Goal: Transaction & Acquisition: Download file/media

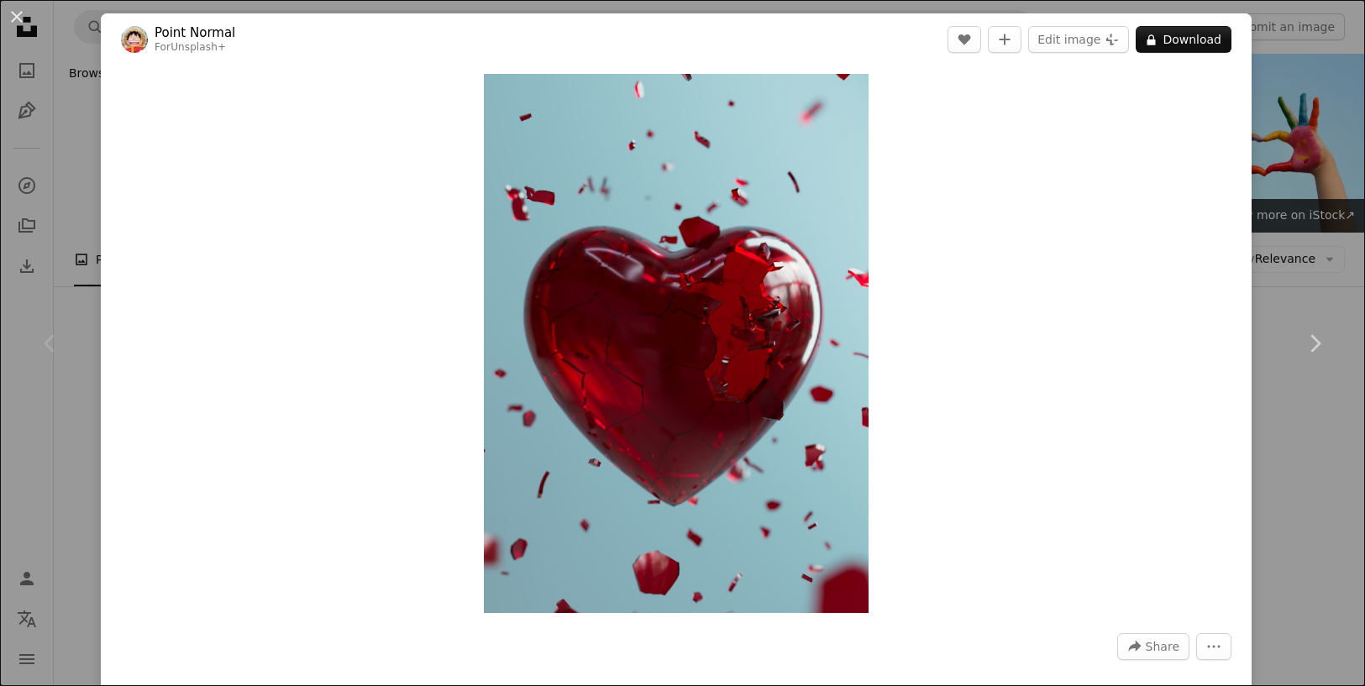
scroll to position [269, 0]
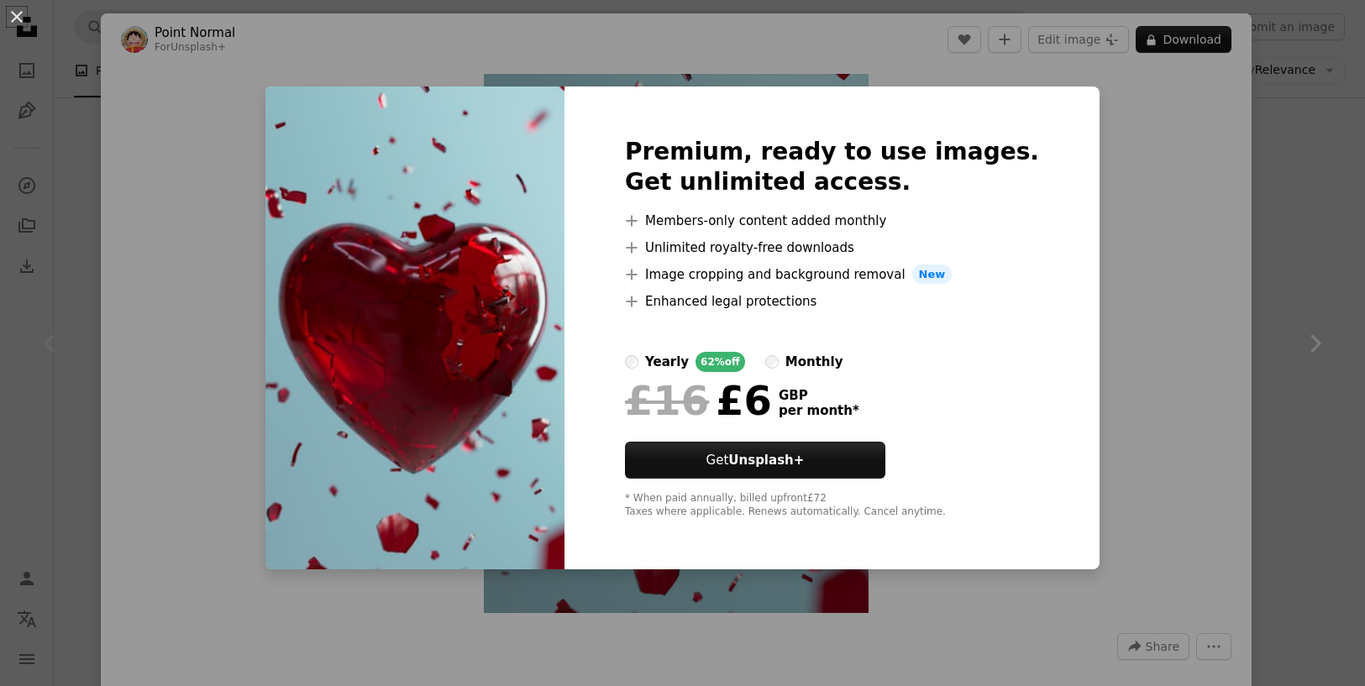
click at [1129, 149] on div "An X shape Premium, ready to use images. Get unlimited access. A plus sign Memb…" at bounding box center [682, 343] width 1365 height 686
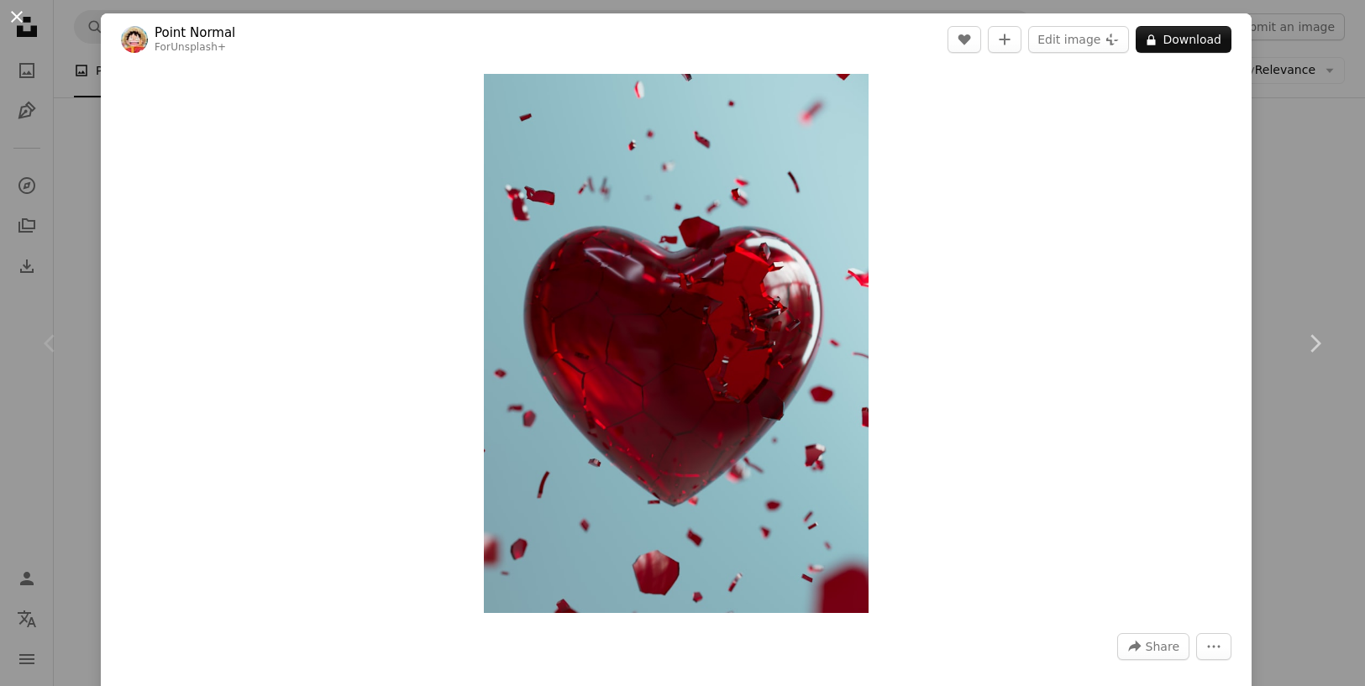
click at [19, 19] on button "An X shape" at bounding box center [17, 17] width 20 height 20
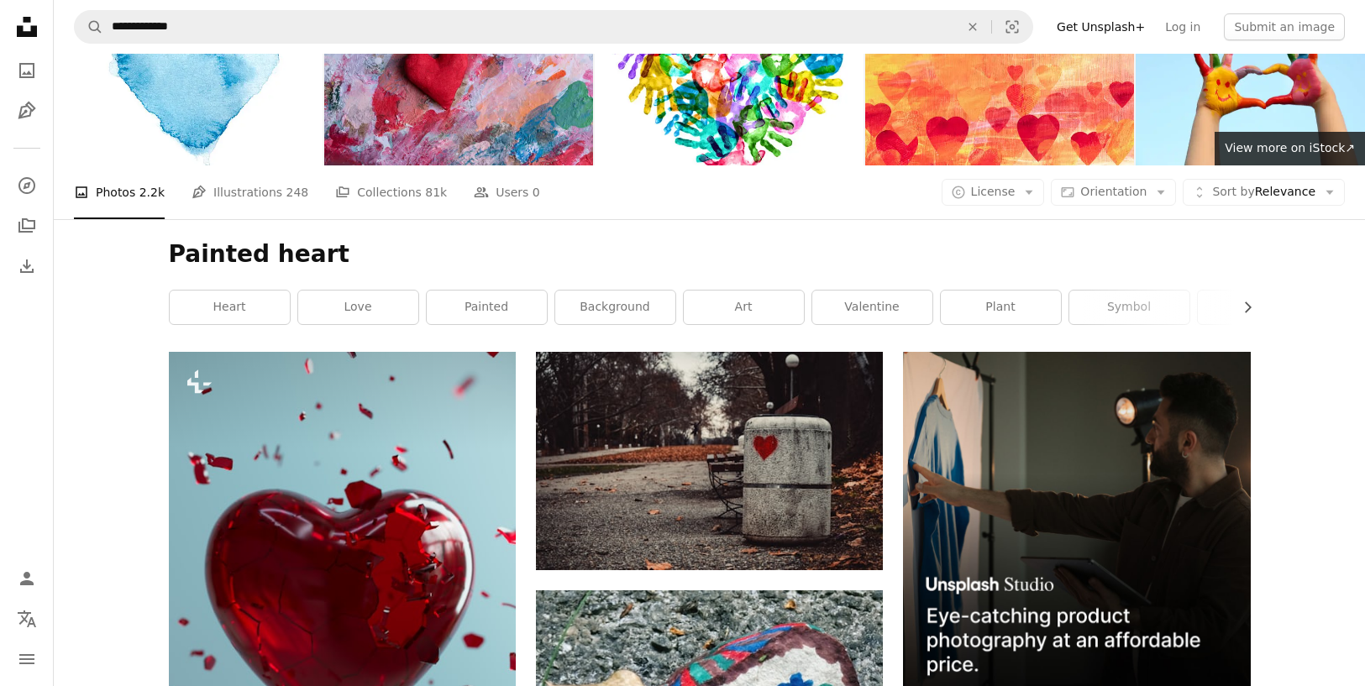
scroll to position [376, 0]
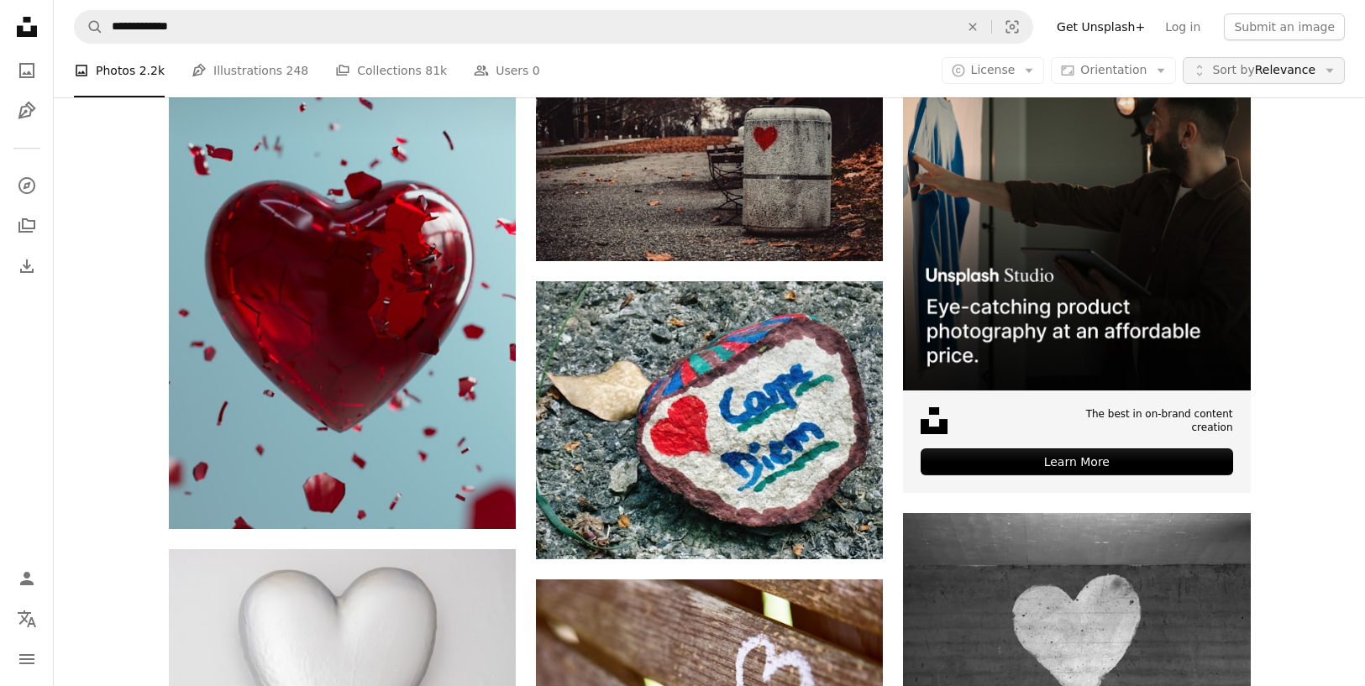
click at [1265, 66] on span "Sort by Relevance" at bounding box center [1263, 70] width 103 height 17
click at [1256, 70] on span "Sort by Relevance" at bounding box center [1263, 70] width 103 height 17
click at [1032, 71] on icon "Arrow down" at bounding box center [1028, 70] width 15 height 15
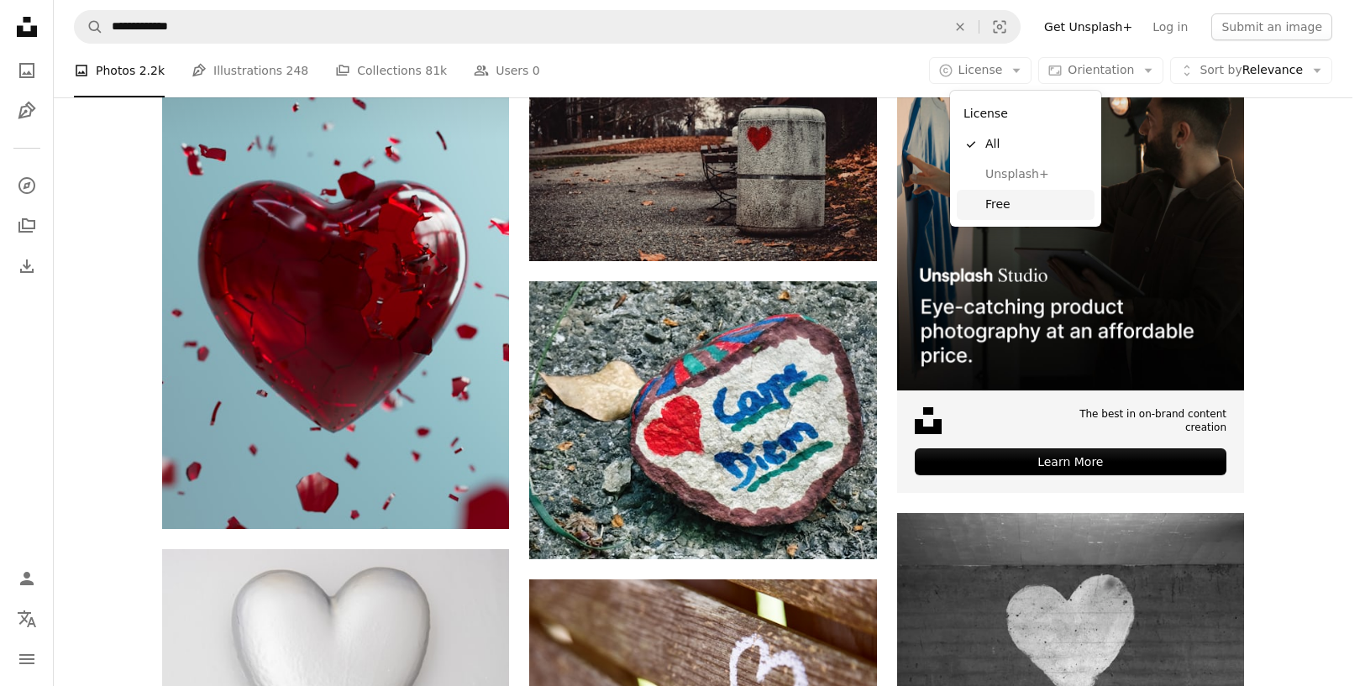
click at [996, 207] on span "Free" at bounding box center [1036, 205] width 102 height 17
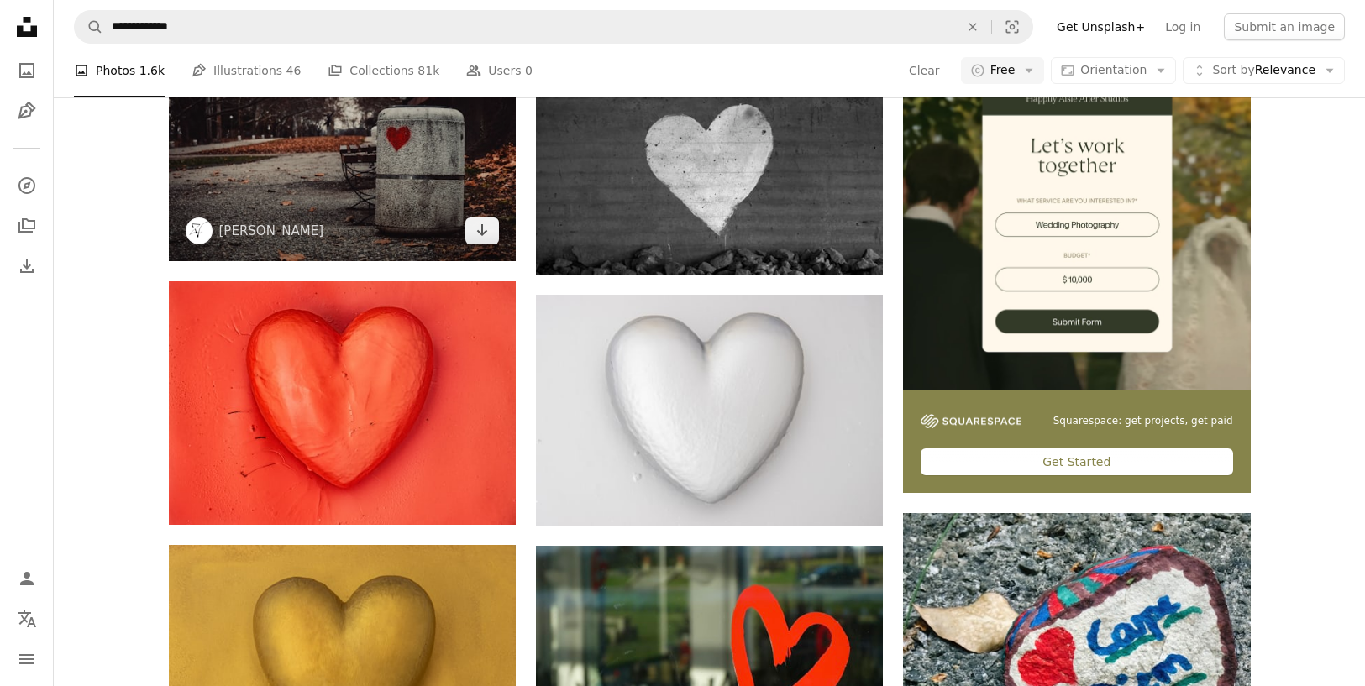
click at [425, 261] on img at bounding box center [342, 152] width 347 height 218
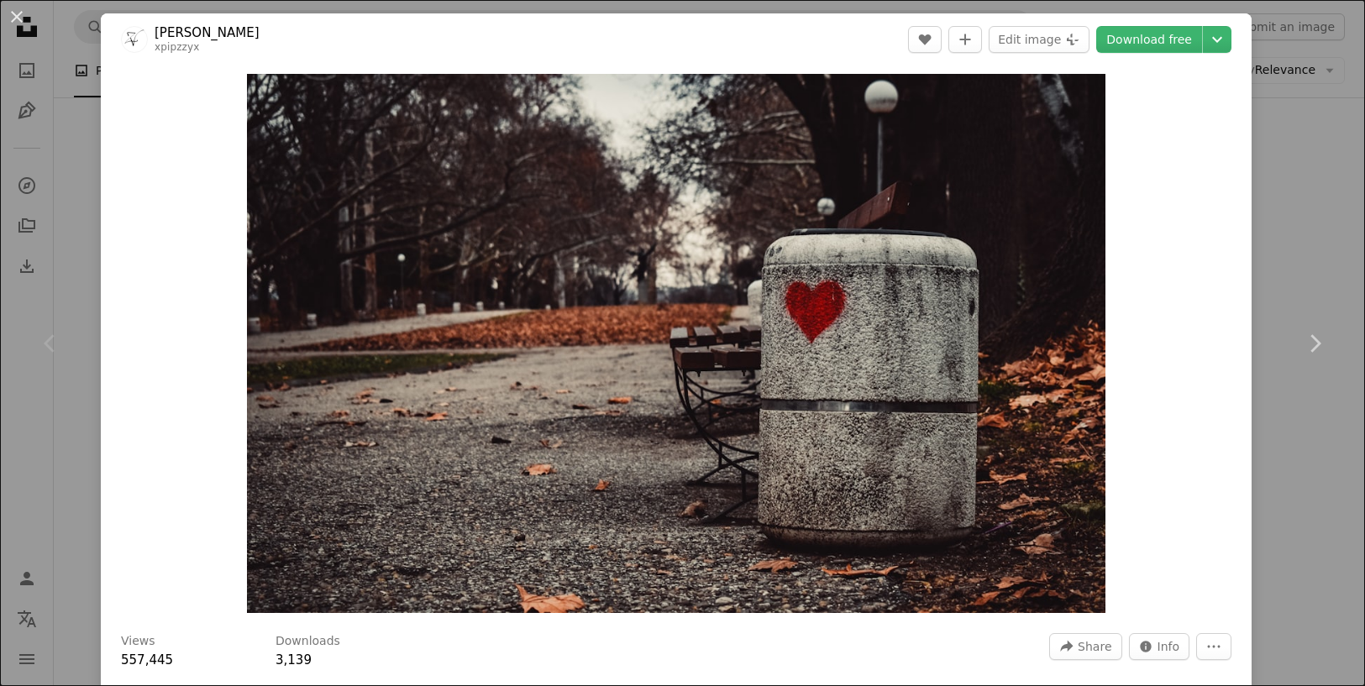
click at [20, 19] on button "An X shape" at bounding box center [17, 17] width 20 height 20
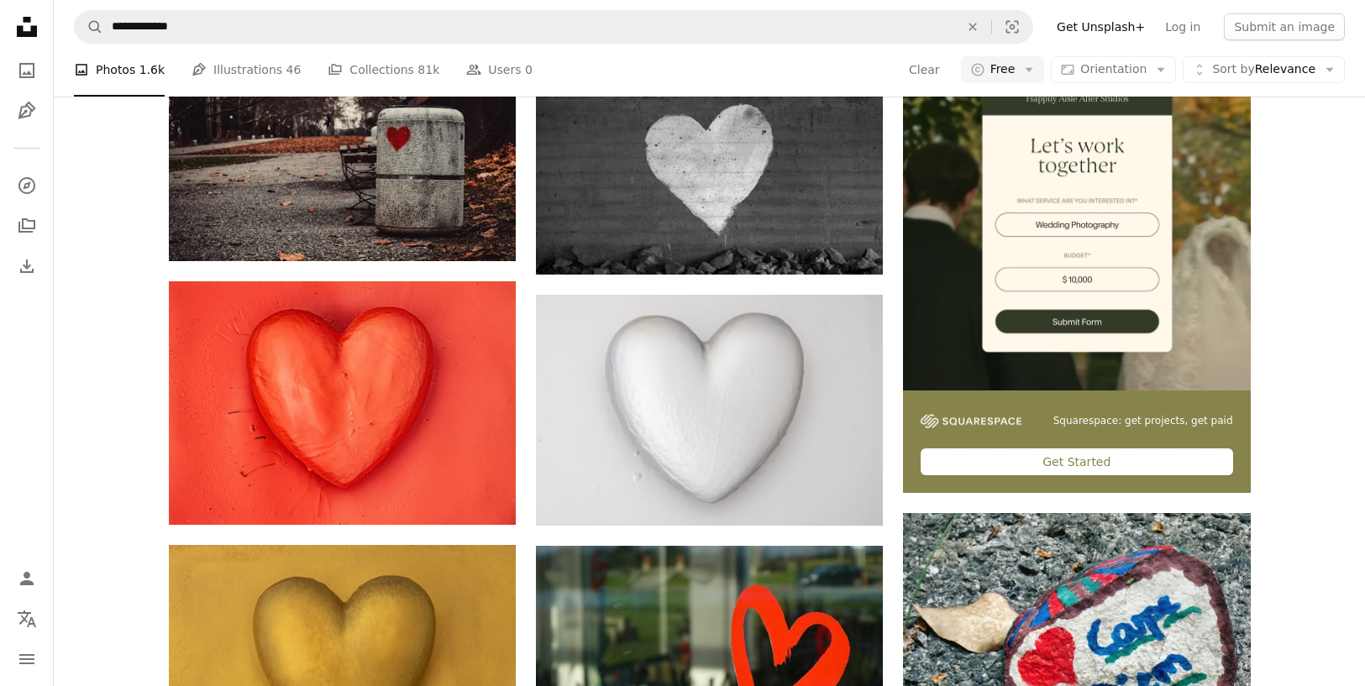
scroll to position [1142, 0]
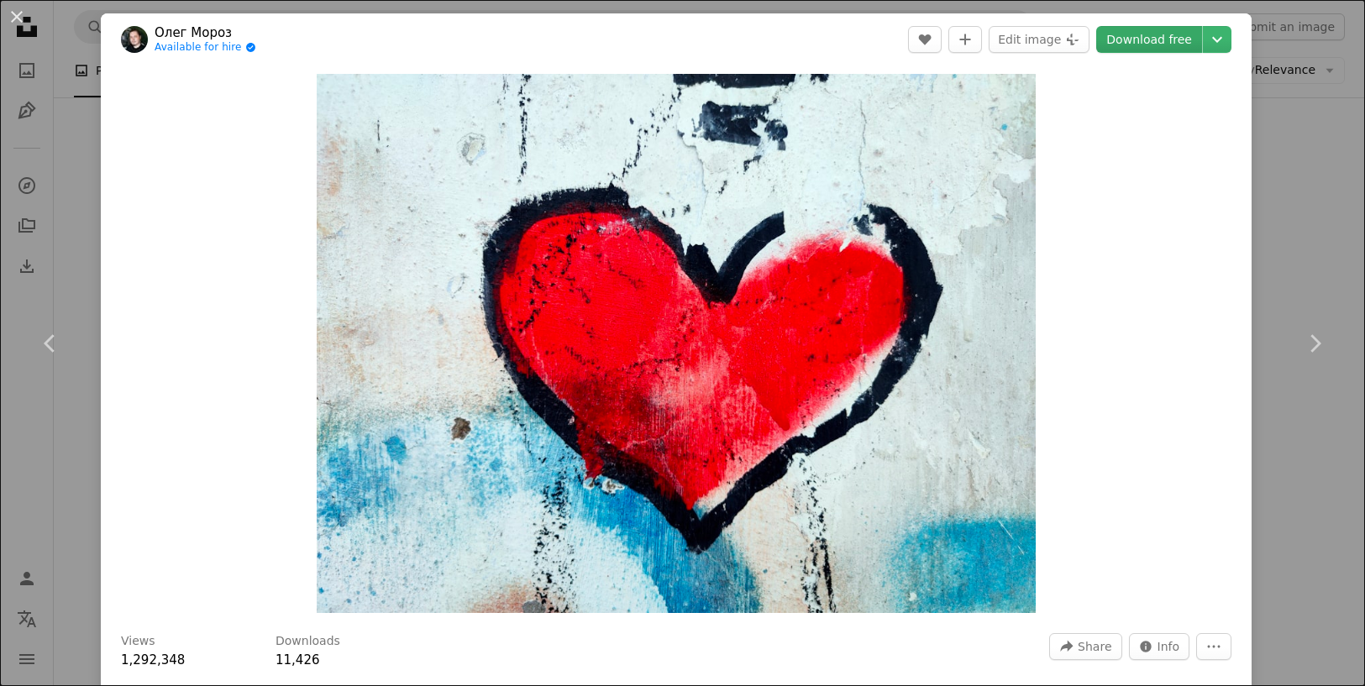
click at [1132, 41] on link "Download free" at bounding box center [1149, 39] width 106 height 27
